Goal: Information Seeking & Learning: Learn about a topic

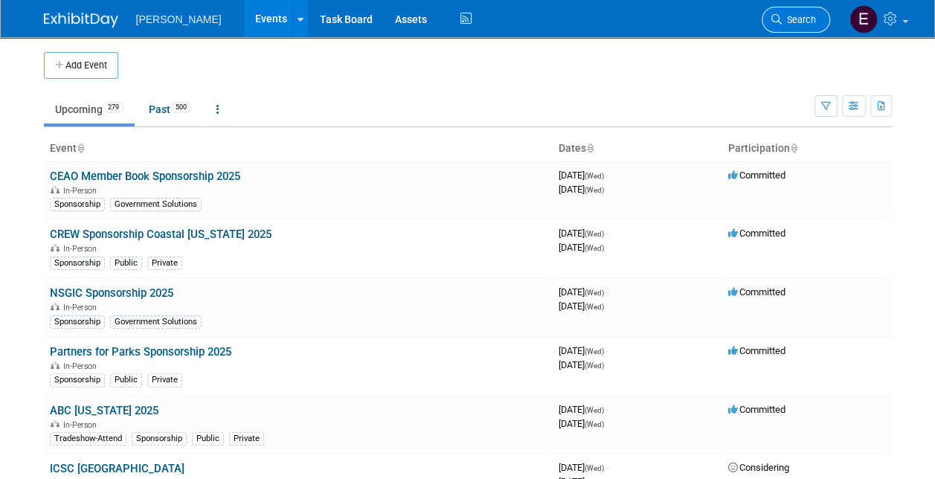
click at [813, 22] on span "Search" at bounding box center [799, 19] width 34 height 11
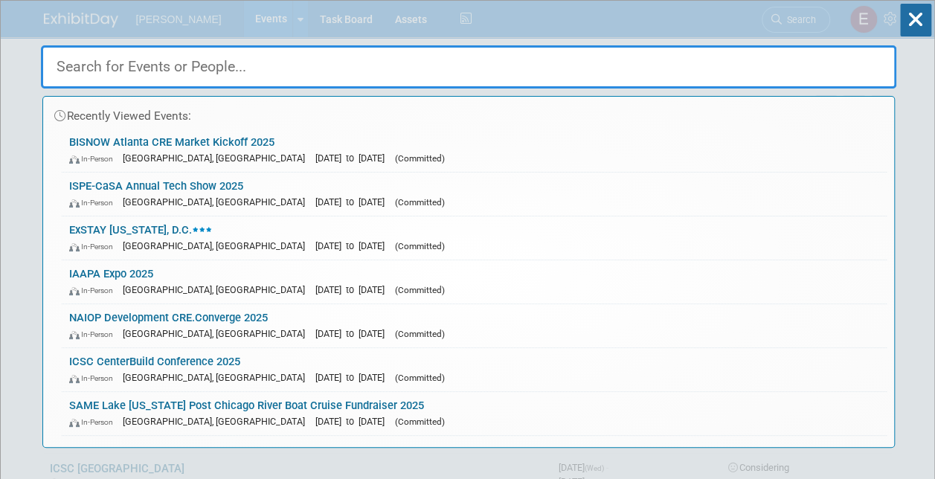
click at [421, 64] on input "text" at bounding box center [469, 66] width 856 height 43
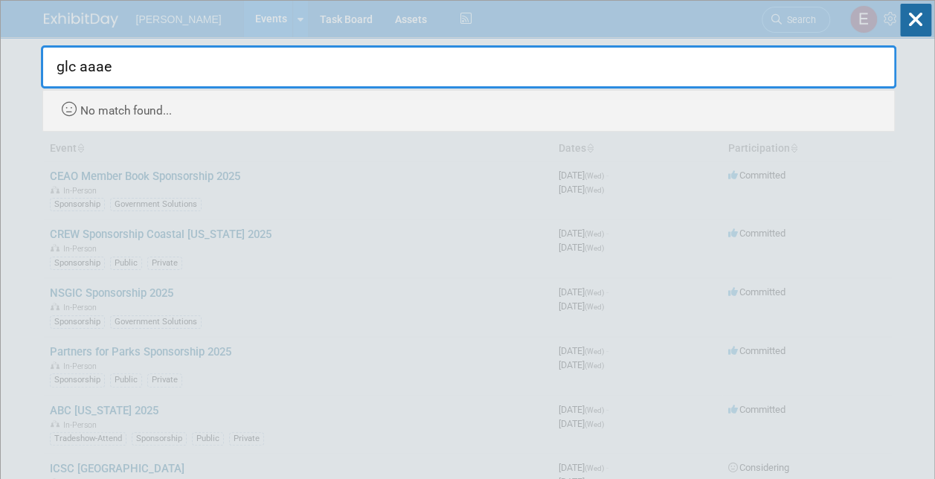
type input "glc aaae"
click at [563, 27] on div "glc aaae Recently Viewed Events: BISNOW Atlanta CRE Market Kickoff 2025 In-Pers…" at bounding box center [469, 66] width 856 height 131
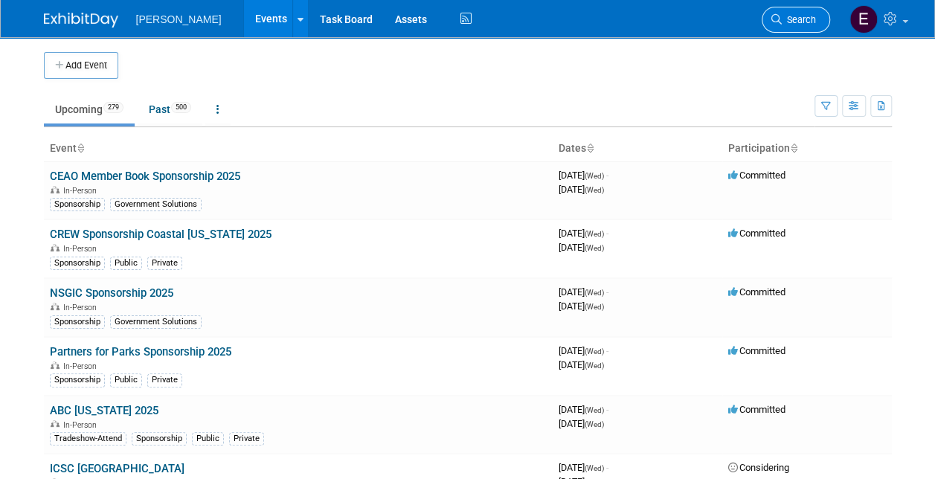
click at [792, 26] on link "Search" at bounding box center [796, 20] width 68 height 26
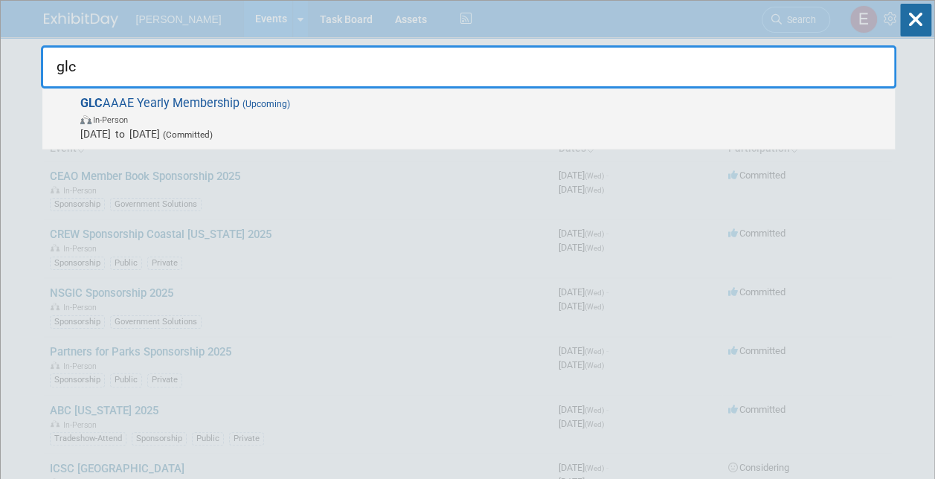
type input "glc"
click at [179, 108] on span "GLC AAAE Yearly Membership (Upcoming) In-Person Jul 8, 2025 to Jul 7, 2026 (Com…" at bounding box center [482, 118] width 812 height 45
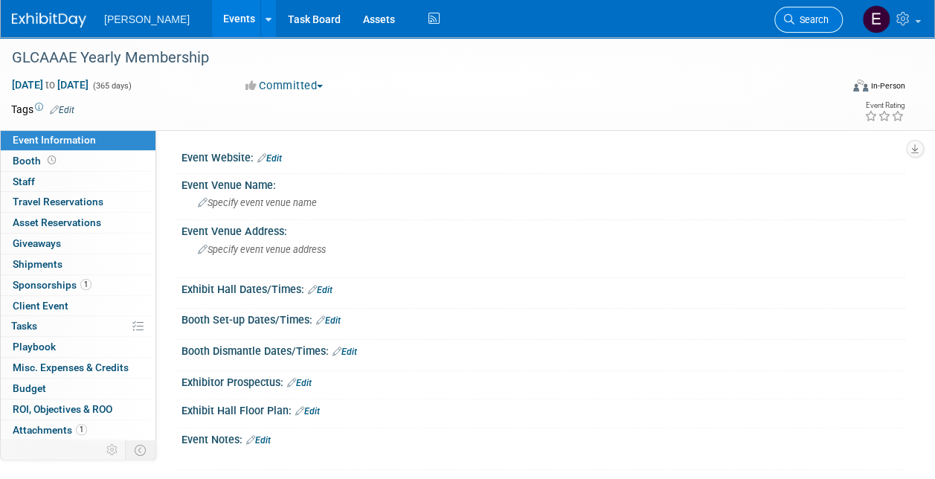
click at [820, 14] on span "Search" at bounding box center [812, 19] width 34 height 11
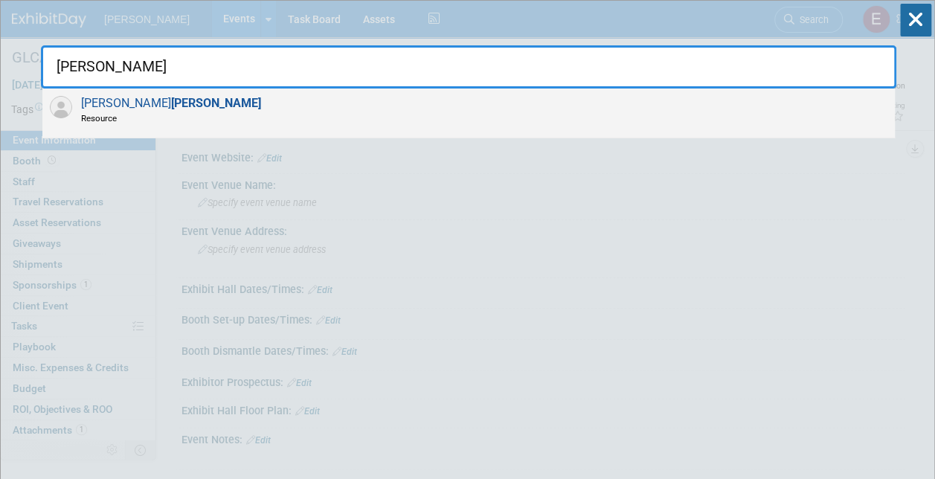
type input "bessler"
click at [280, 129] on div "Justin Bessler Resource" at bounding box center [468, 114] width 853 height 50
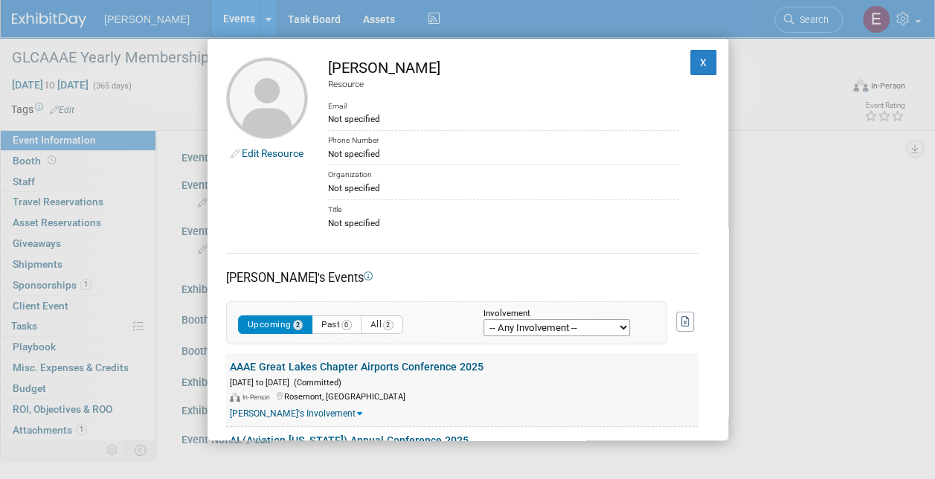
click at [298, 366] on link "AAAE Great Lakes Chapter Airports Conference 2025" at bounding box center [357, 367] width 254 height 12
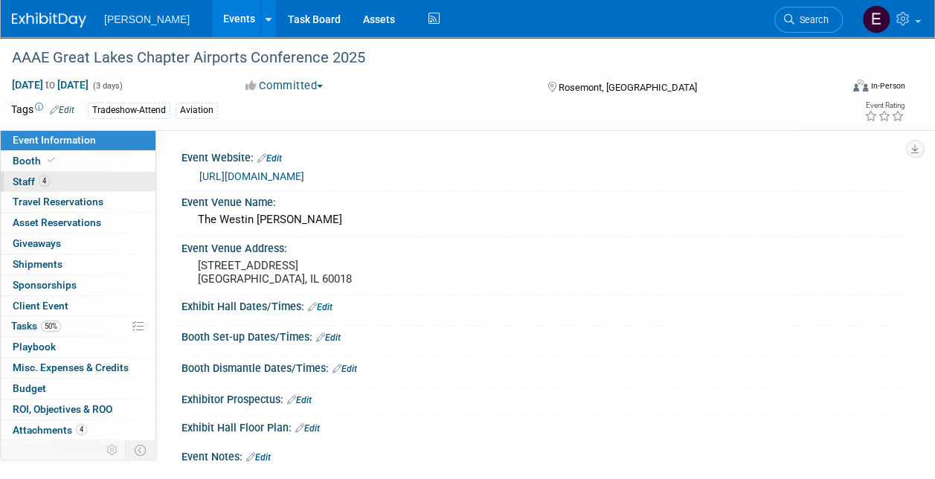
click at [68, 173] on link "4 Staff 4" at bounding box center [78, 182] width 155 height 20
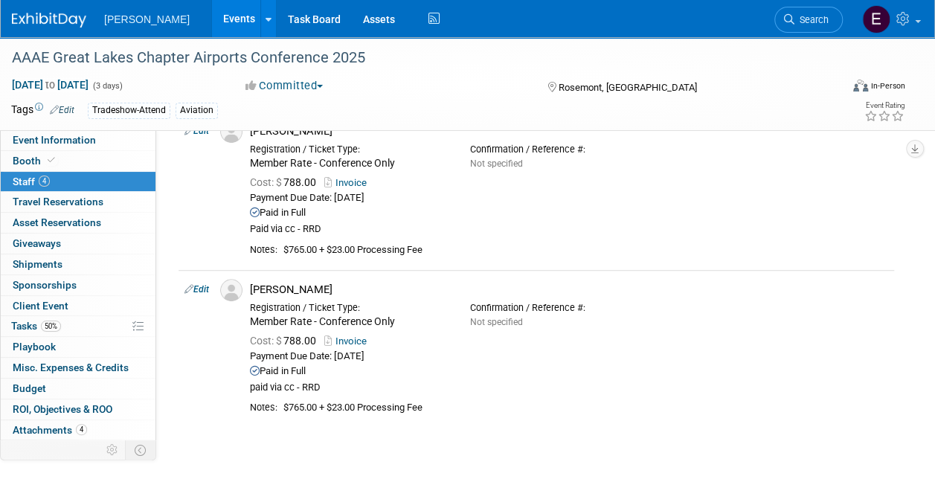
scroll to position [441, 0]
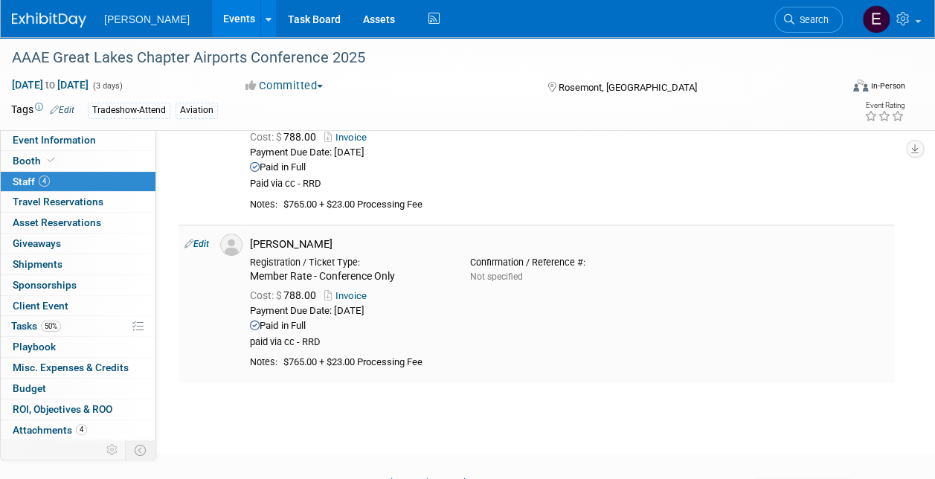
click at [355, 292] on link "Invoice" at bounding box center [348, 295] width 48 height 11
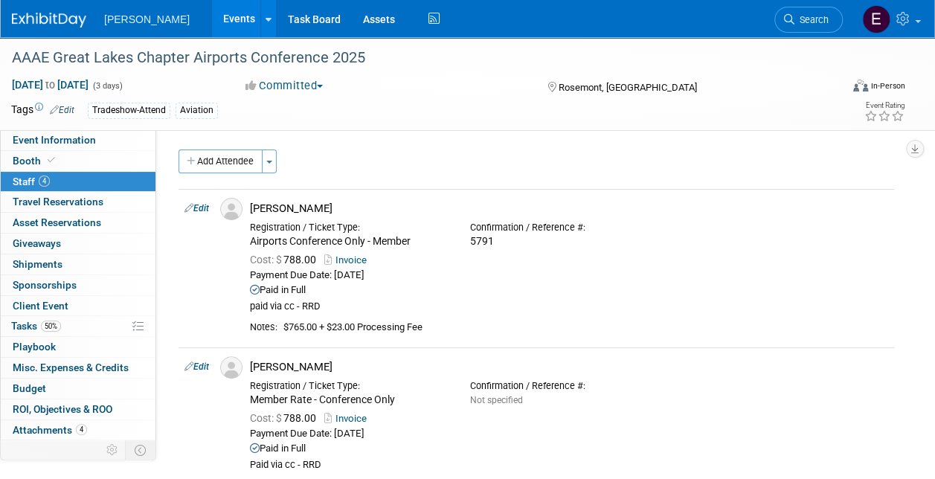
scroll to position [0, 0]
click at [57, 133] on link "Event Information" at bounding box center [78, 140] width 155 height 20
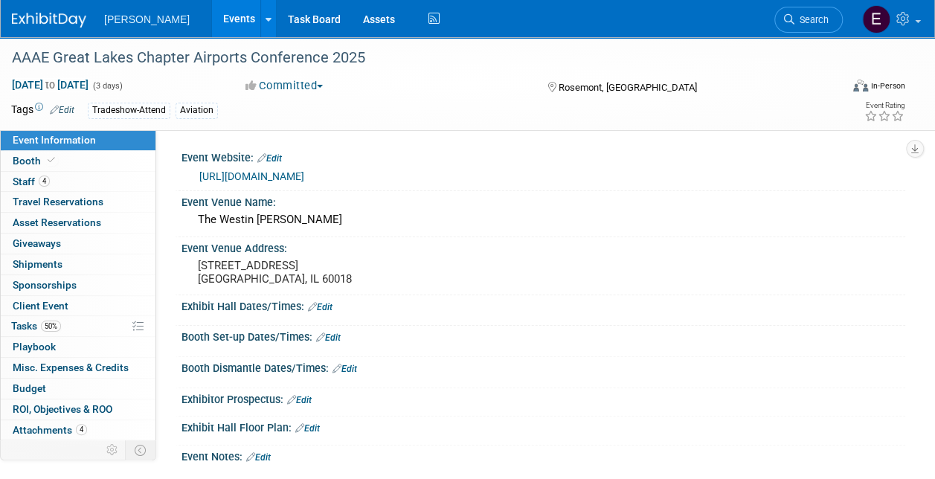
click at [220, 172] on link "[URL][DOMAIN_NAME]" at bounding box center [251, 176] width 105 height 12
click at [67, 180] on link "4 Staff 4" at bounding box center [78, 182] width 155 height 20
